Goal: Obtain resource: Obtain resource

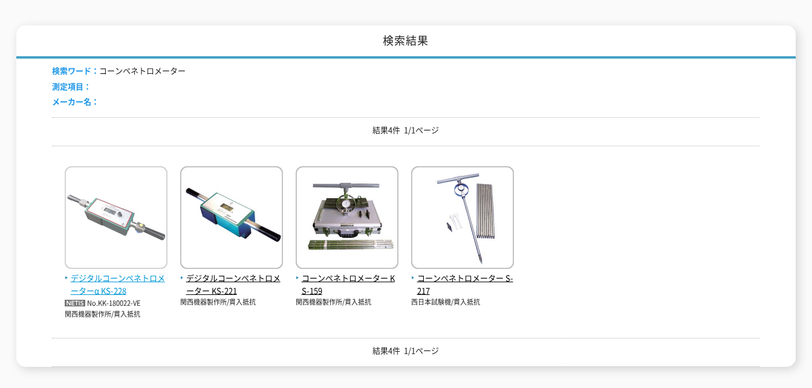
scroll to position [133, 0]
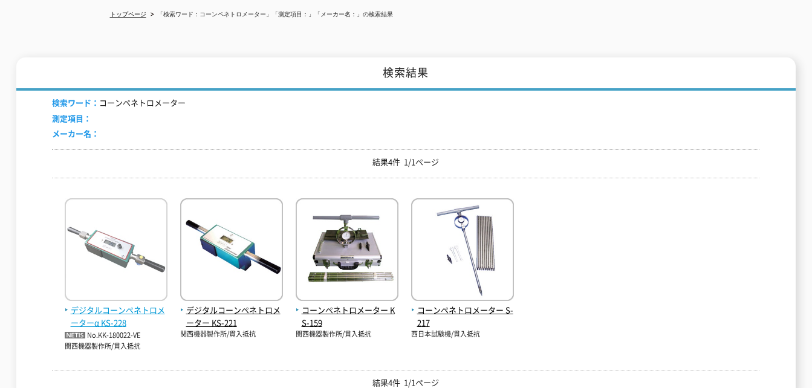
click at [101, 312] on span "デジタルコーンペネトロメーターα KS-228" at bounding box center [116, 316] width 103 height 25
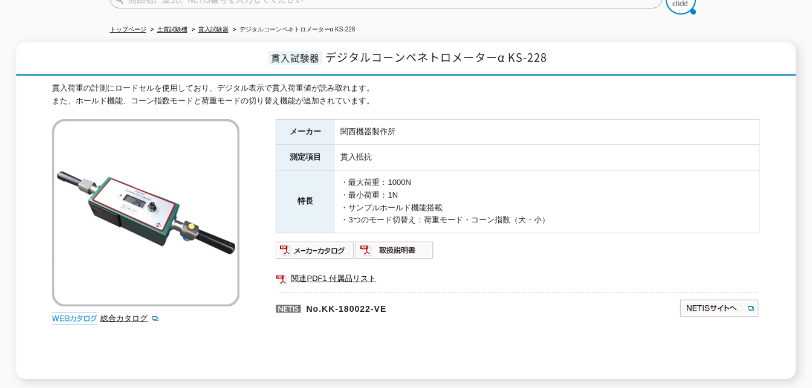
scroll to position [121, 0]
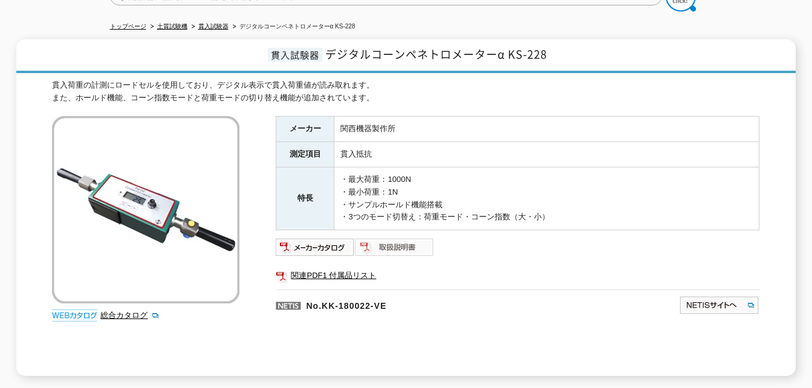
click at [393, 242] on img at bounding box center [394, 246] width 79 height 19
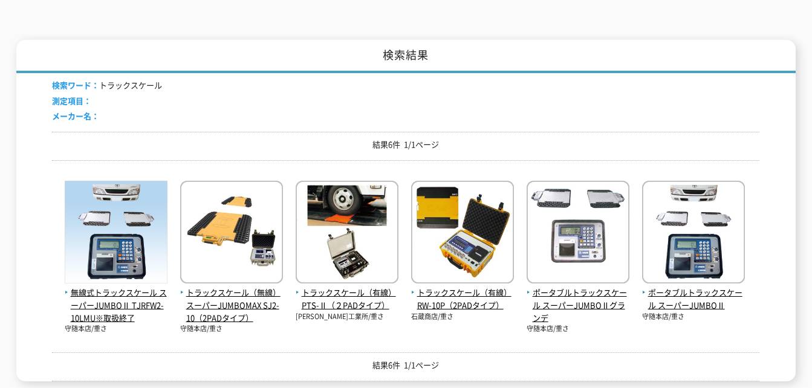
scroll to position [242, 0]
